Goal: Task Accomplishment & Management: Manage account settings

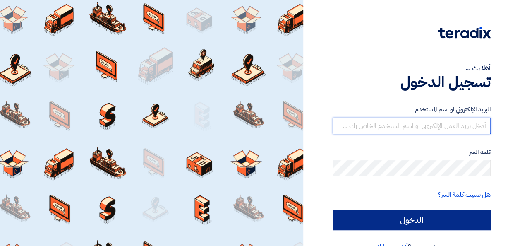
type input "[EMAIL_ADDRESS][DOMAIN_NAME]"
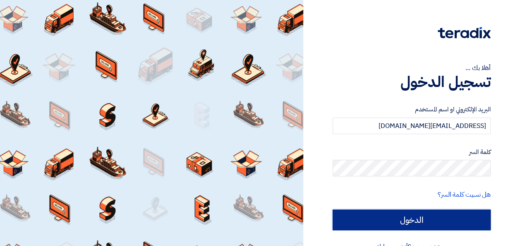
click at [407, 216] on input "الدخول" at bounding box center [412, 219] width 158 height 21
type input "Sign in"
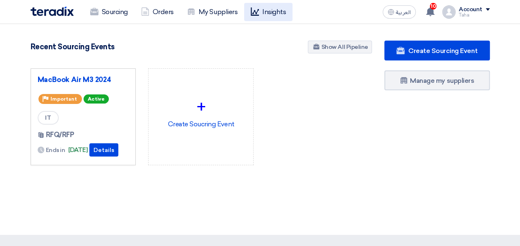
click at [268, 11] on link "Insights" at bounding box center [268, 12] width 48 height 18
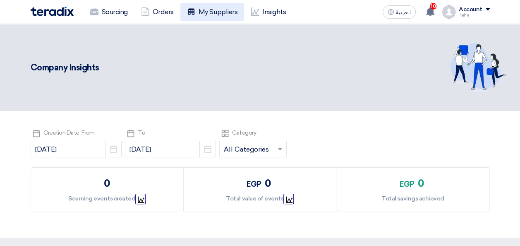
click at [230, 12] on link "My Suppliers" at bounding box center [212, 12] width 64 height 18
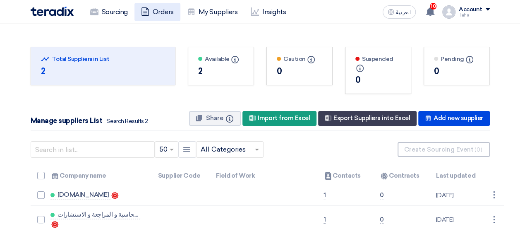
click at [156, 10] on link "Orders" at bounding box center [157, 12] width 46 height 18
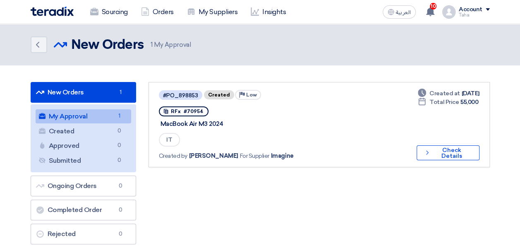
click at [85, 113] on link "My Approval My Approval 1" at bounding box center [84, 116] width 96 height 14
click at [79, 117] on link "My Approval My Approval 1" at bounding box center [84, 116] width 96 height 14
click at [79, 112] on link "My Approval My Approval 1" at bounding box center [84, 116] width 96 height 14
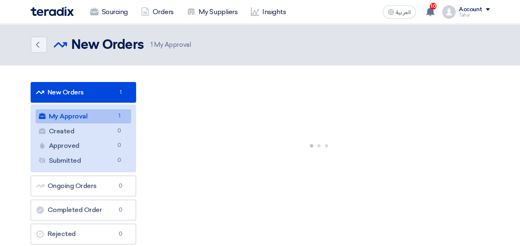
click at [79, 112] on link "My Approval My Approval 1" at bounding box center [84, 116] width 96 height 14
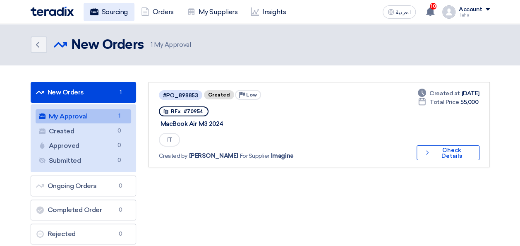
click at [122, 12] on link "Sourcing" at bounding box center [109, 12] width 51 height 18
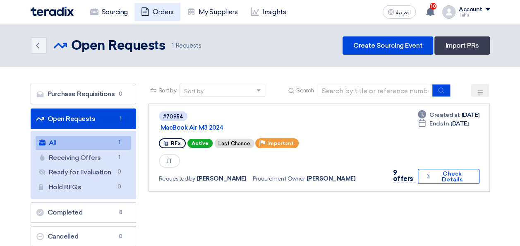
click at [156, 7] on link "Orders" at bounding box center [157, 12] width 46 height 18
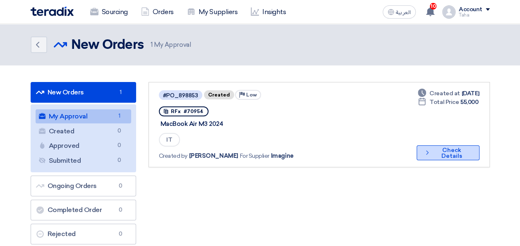
click at [443, 153] on button "Check details Check Details" at bounding box center [448, 152] width 63 height 15
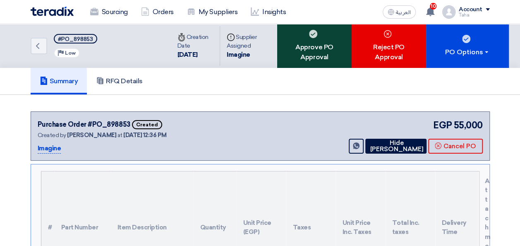
click at [311, 44] on div "Approve PO Approval" at bounding box center [314, 46] width 74 height 44
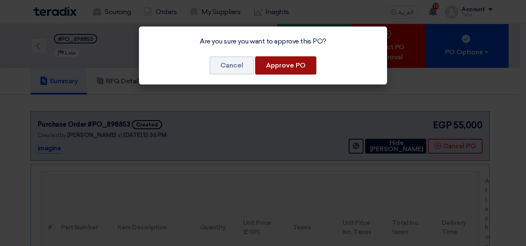
click at [287, 67] on button "Approve PO" at bounding box center [285, 65] width 61 height 18
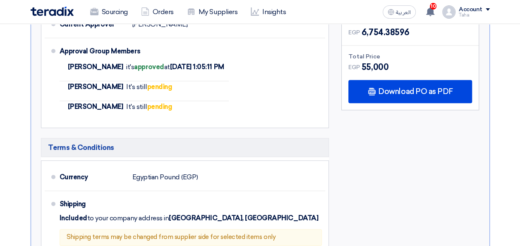
scroll to position [414, 0]
